Goal: Check status: Check status

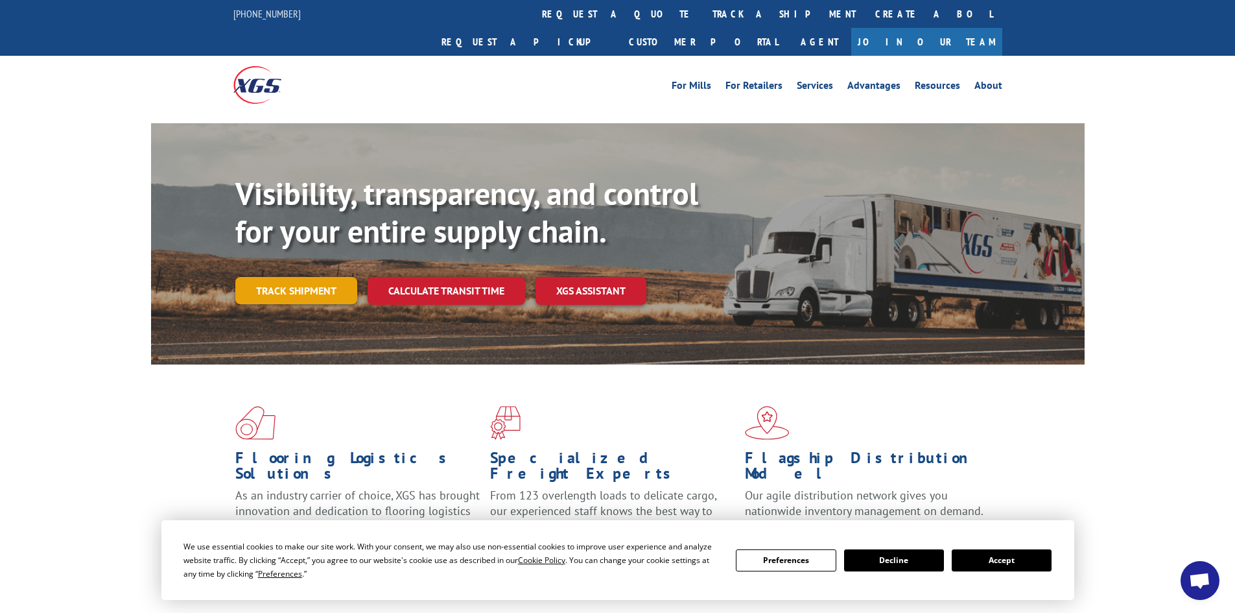
click at [315, 277] on link "Track shipment" at bounding box center [296, 290] width 122 height 27
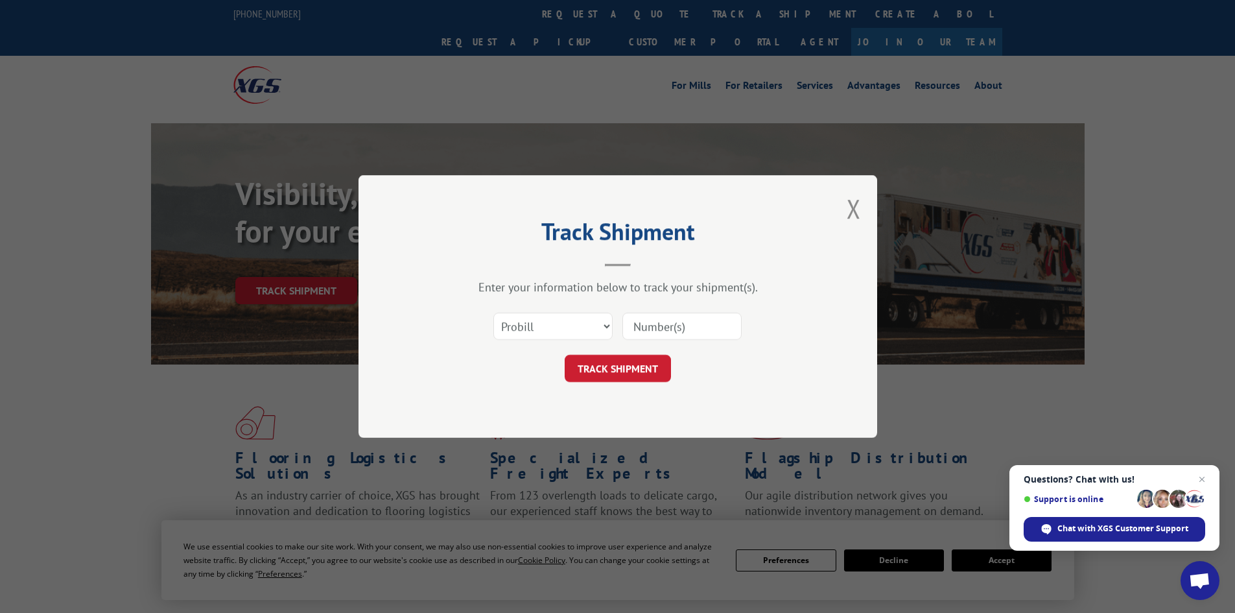
click at [642, 328] on input at bounding box center [682, 326] width 119 height 27
paste input "XPRESS GLOBAL SYSTEMS"
type input "X"
click at [634, 326] on input at bounding box center [682, 326] width 119 height 27
paste input "17501672"
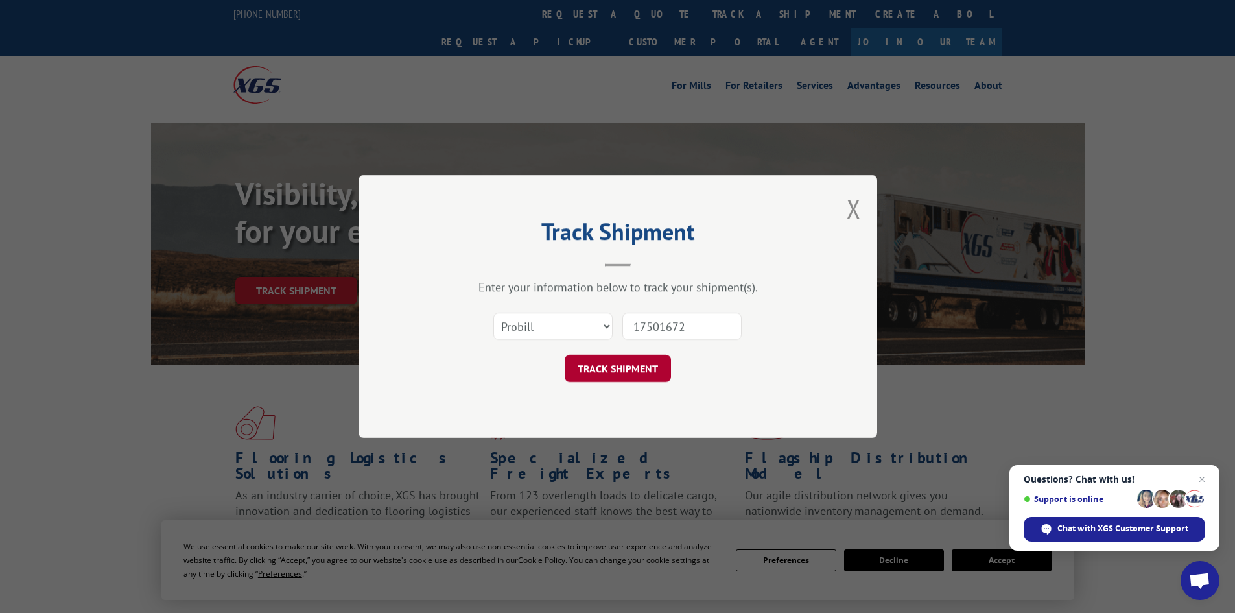
type input "17501672"
click at [594, 365] on button "TRACK SHIPMENT" at bounding box center [618, 368] width 106 height 27
